Goal: Navigation & Orientation: Understand site structure

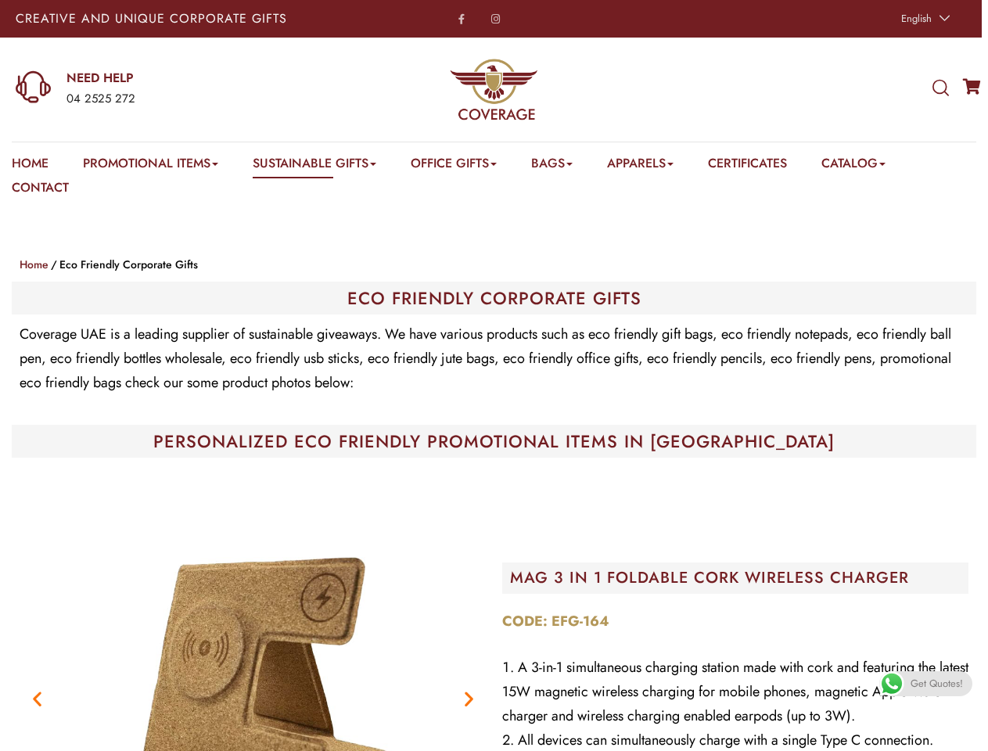
click at [494, 376] on p "Coverage UAE is a leading supplier of sustainable giveaways. We have various pr…" at bounding box center [494, 358] width 949 height 73
click at [924, 19] on span "English" at bounding box center [917, 18] width 31 height 15
click at [168, 89] on div "04 2525 272" at bounding box center [194, 99] width 255 height 20
click at [941, 88] on icon at bounding box center [941, 88] width 16 height 17
click at [153, 166] on link "Promotional Items" at bounding box center [150, 166] width 135 height 24
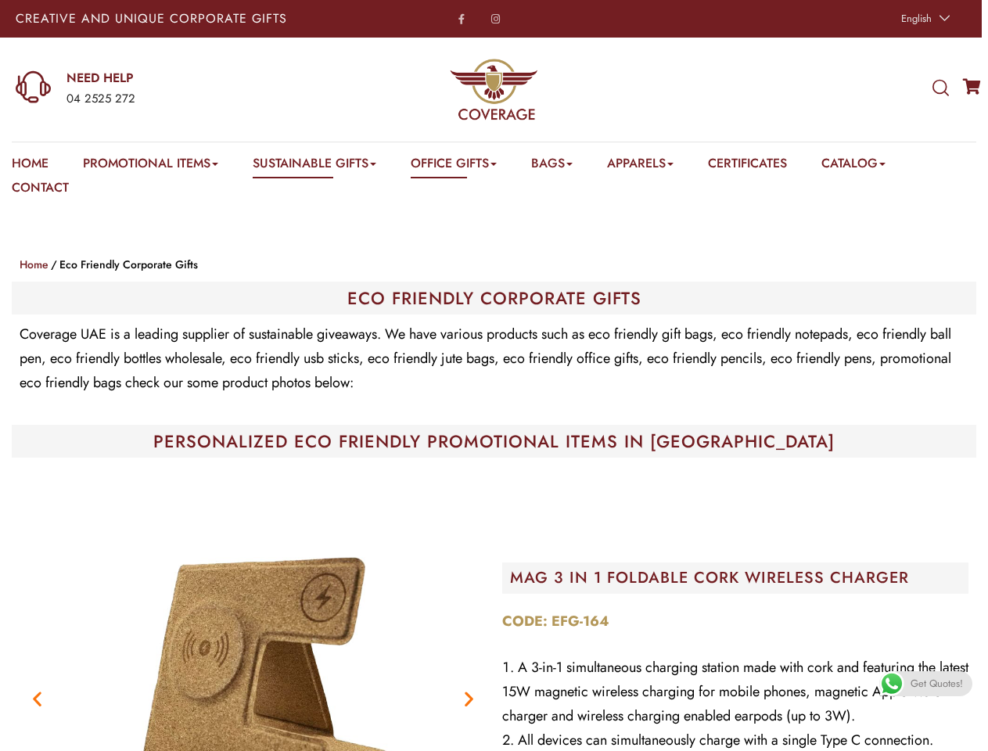
click at [463, 166] on link "Office Gifts" at bounding box center [454, 166] width 86 height 24
click at [564, 166] on link "Bags" at bounding box center [551, 166] width 41 height 24
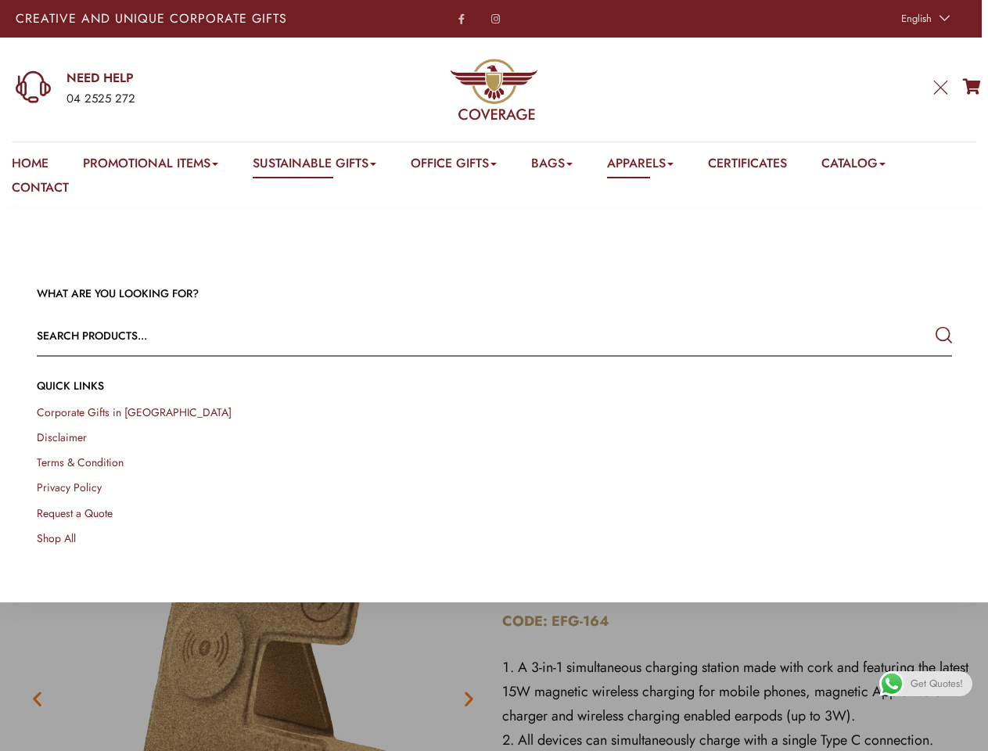
click at [657, 166] on link "Apparels" at bounding box center [640, 166] width 67 height 24
click at [873, 166] on link "Catalog" at bounding box center [854, 166] width 64 height 24
click at [970, 733] on link at bounding box center [970, 733] width 35 height 35
